Goal: Transaction & Acquisition: Purchase product/service

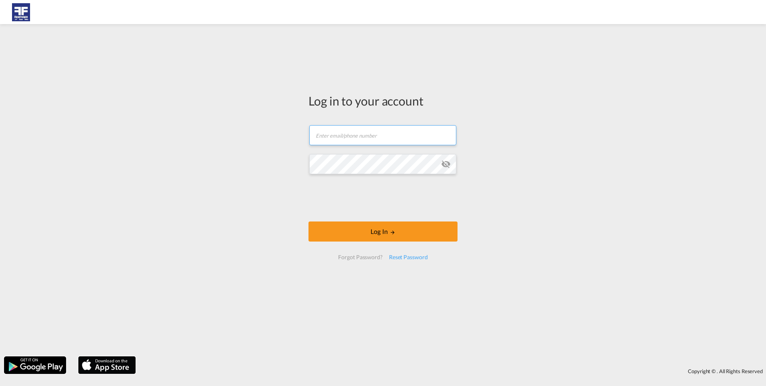
type input "[PERSON_NAME][EMAIL_ADDRESS][DOMAIN_NAME]"
click at [446, 164] on md-icon "icon-eye-off" at bounding box center [446, 164] width 10 height 10
click at [235, 190] on div "Log in to your account [PERSON_NAME][EMAIL_ADDRESS][DOMAIN_NAME] Log In Forgot …" at bounding box center [383, 190] width 766 height 324
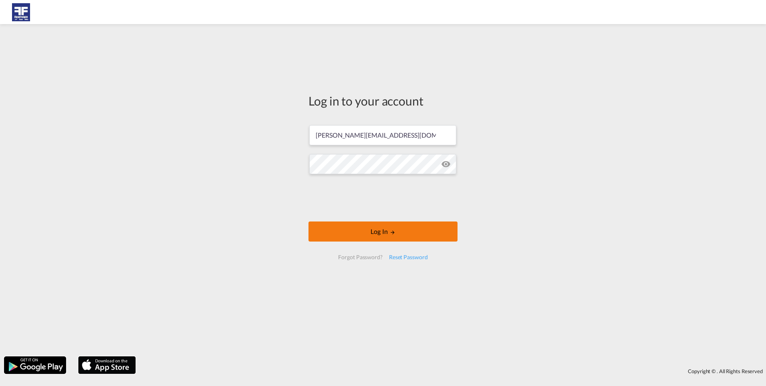
click at [341, 232] on button "Log In" at bounding box center [383, 231] width 149 height 20
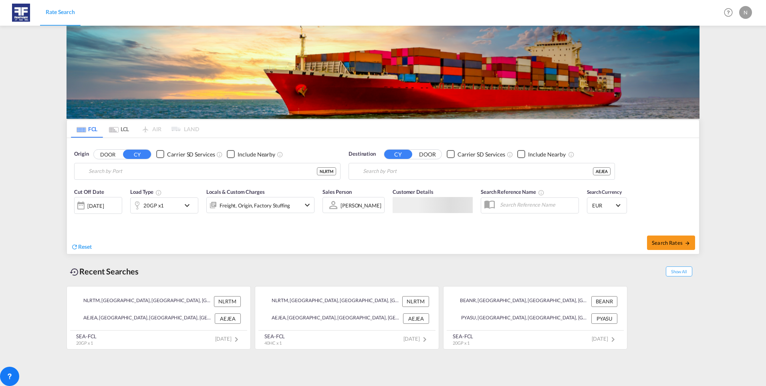
type input "[GEOGRAPHIC_DATA], NLRTM"
type input "[GEOGRAPHIC_DATA], [GEOGRAPHIC_DATA]"
click at [104, 203] on div "[DATE]" at bounding box center [95, 205] width 16 height 7
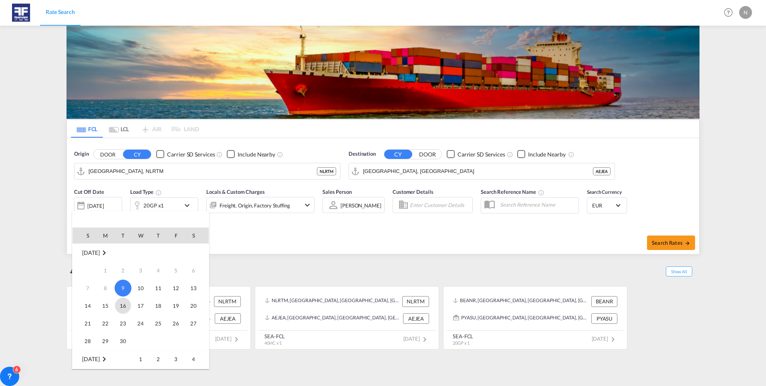
click at [126, 304] on span "16" at bounding box center [123, 305] width 16 height 16
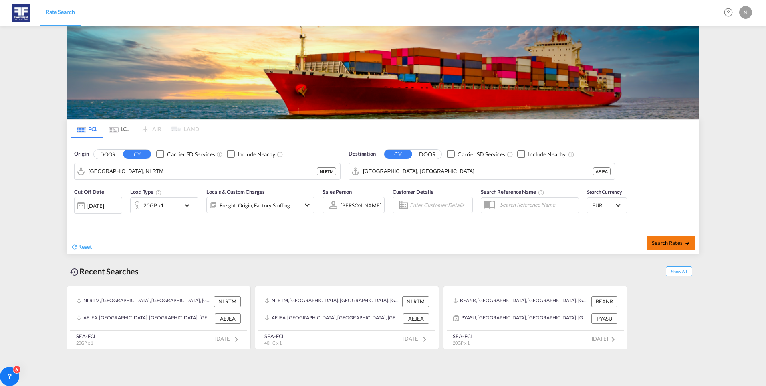
click at [654, 239] on span "Search Rates" at bounding box center [671, 242] width 38 height 6
type input "NLRTM to AEJEA / [DATE]"
